Goal: Transaction & Acquisition: Purchase product/service

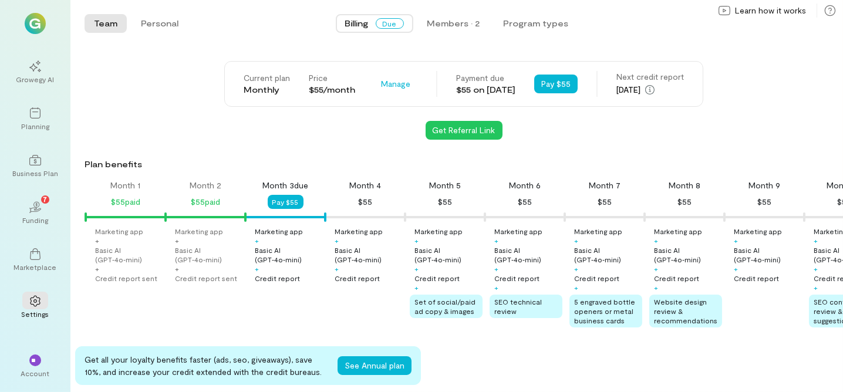
scroll to position [0, 39]
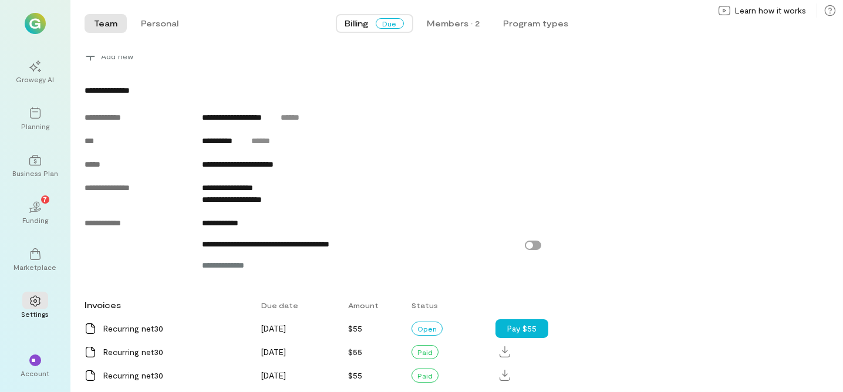
scroll to position [456, 0]
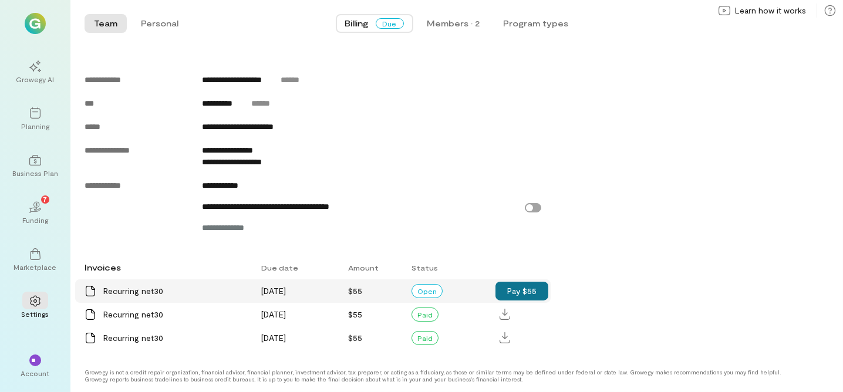
click at [531, 289] on button "Pay $55" at bounding box center [522, 291] width 53 height 19
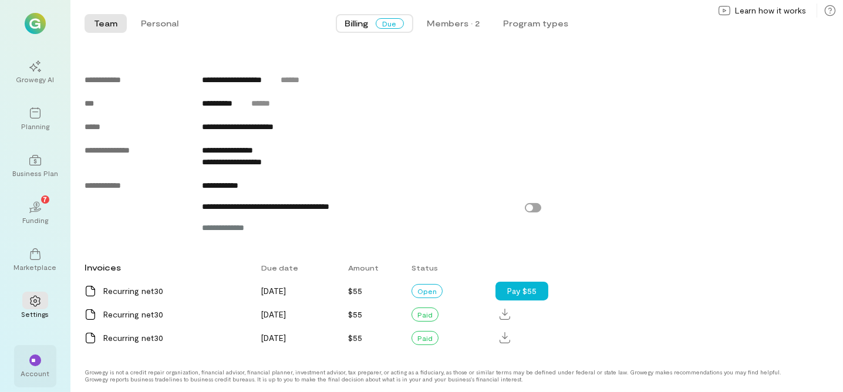
click at [33, 357] on span "**" at bounding box center [35, 360] width 8 height 7
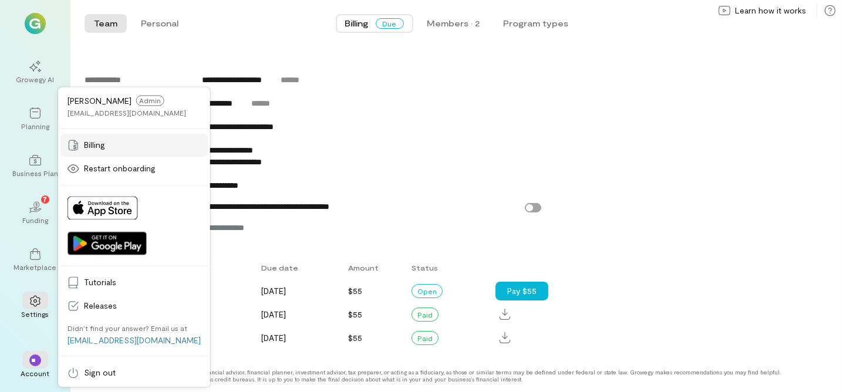
click at [133, 149] on span "Billing" at bounding box center [142, 145] width 117 height 12
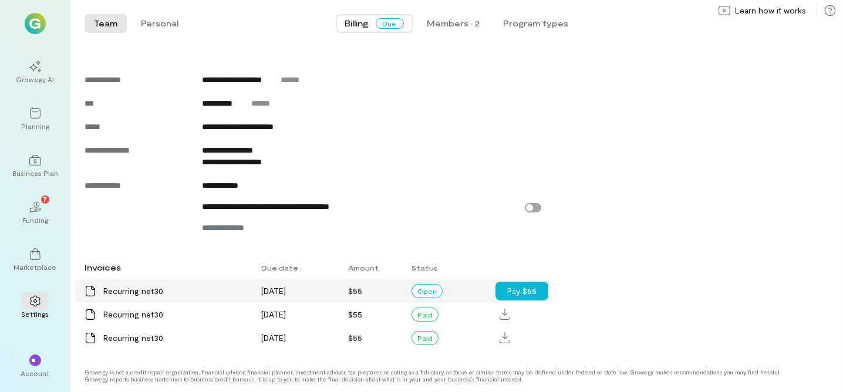
click at [134, 285] on div "Recurring net30" at bounding box center [175, 291] width 144 height 12
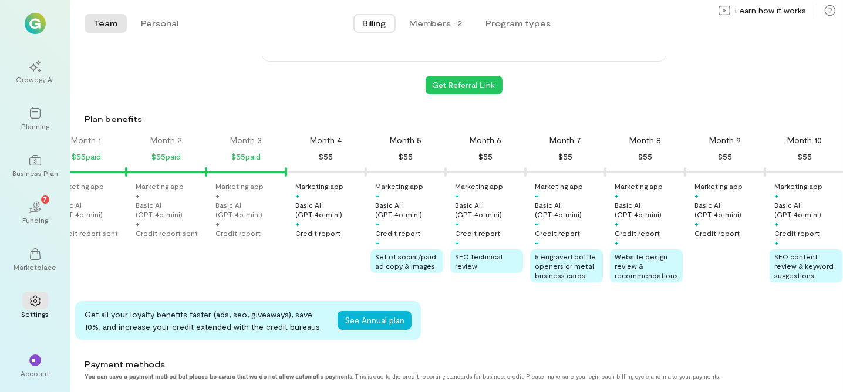
scroll to position [0, 0]
